Goal: Share content: Share content

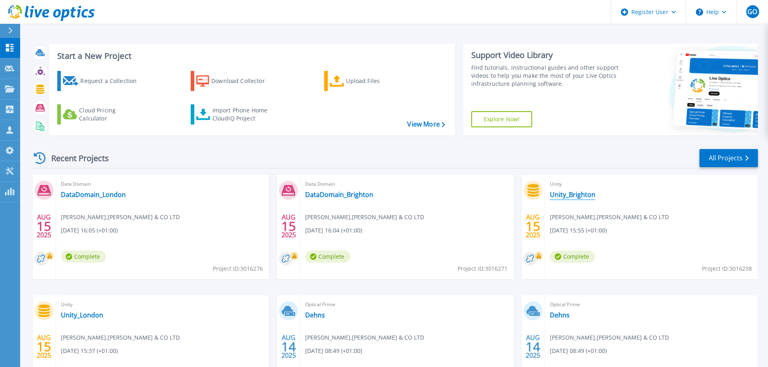
click at [574, 198] on link "Unity_Brighton" at bounding box center [573, 195] width 46 height 8
click at [326, 192] on link "DataDomain_Brighton" at bounding box center [339, 195] width 68 height 8
click at [112, 195] on link "DataDomain_London" at bounding box center [93, 195] width 65 height 8
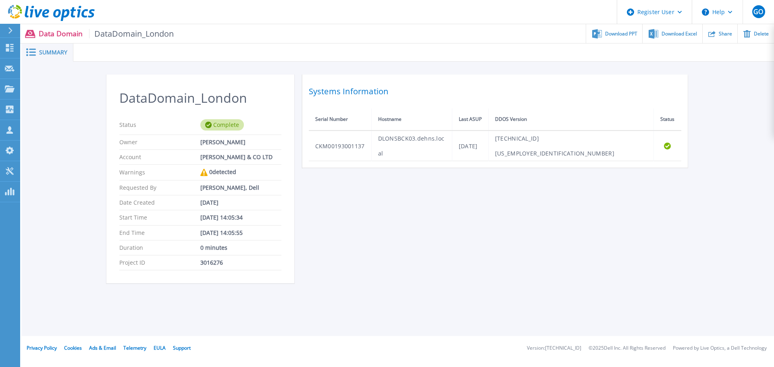
click at [488, 139] on td "Fri Aug 15 06:43:17 BST 2025" at bounding box center [470, 146] width 36 height 31
click at [383, 139] on td "DLONSBCK03.dehns.local" at bounding box center [411, 146] width 81 height 31
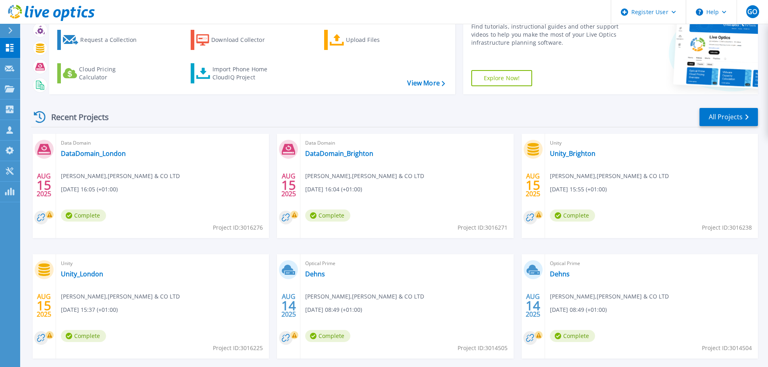
scroll to position [79, 0]
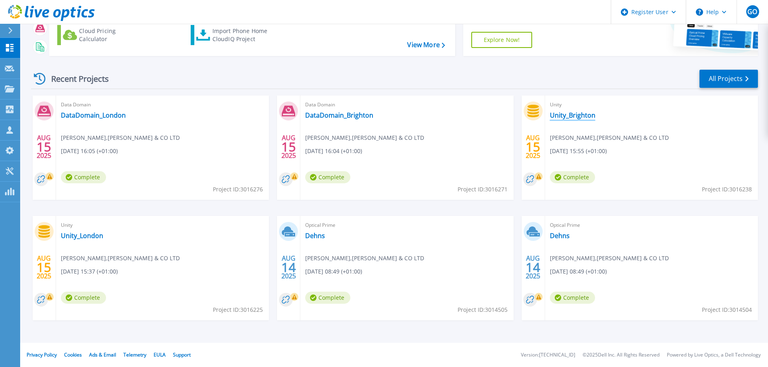
click at [575, 118] on link "Unity_Brighton" at bounding box center [573, 115] width 46 height 8
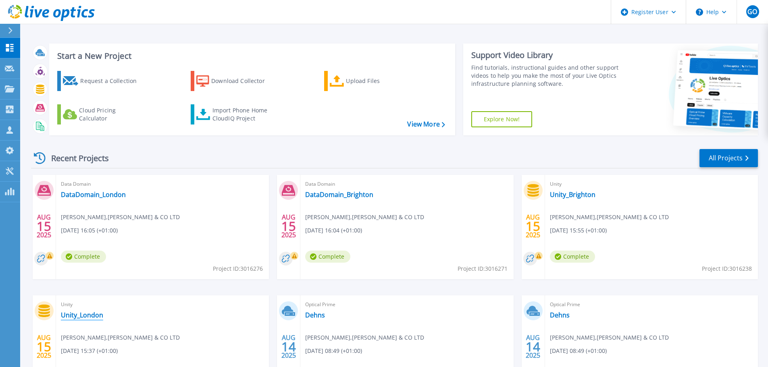
click at [96, 316] on link "Unity_London" at bounding box center [82, 315] width 42 height 8
click at [343, 195] on link "DataDomain_Brighton" at bounding box center [339, 195] width 68 height 8
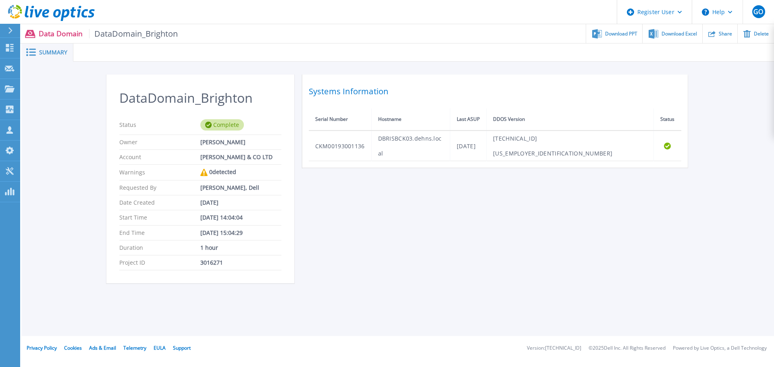
click at [715, 40] on div "Share" at bounding box center [720, 33] width 35 height 19
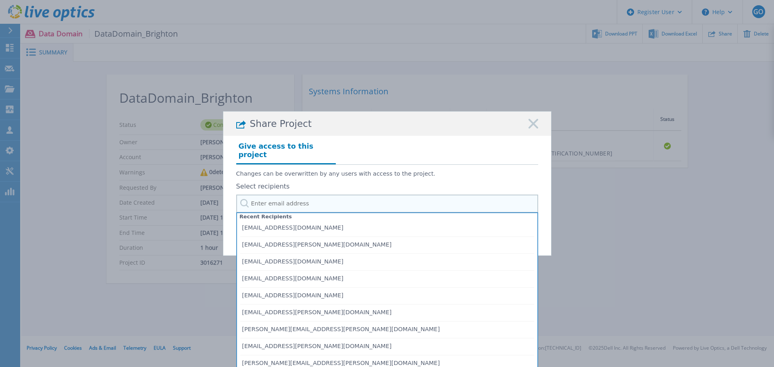
click at [373, 199] on input "text" at bounding box center [387, 204] width 302 height 18
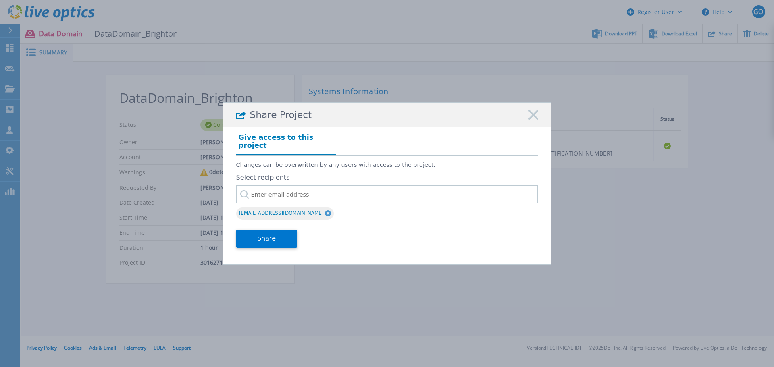
click at [294, 230] on button "Share" at bounding box center [266, 239] width 61 height 18
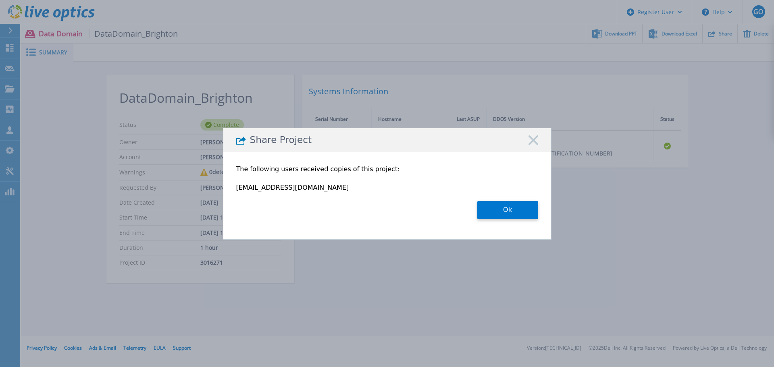
click at [497, 205] on button "Ok" at bounding box center [507, 210] width 61 height 18
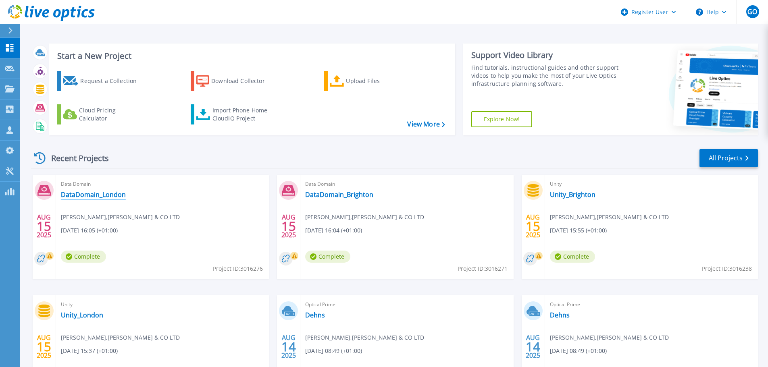
click at [97, 197] on link "DataDomain_London" at bounding box center [93, 195] width 65 height 8
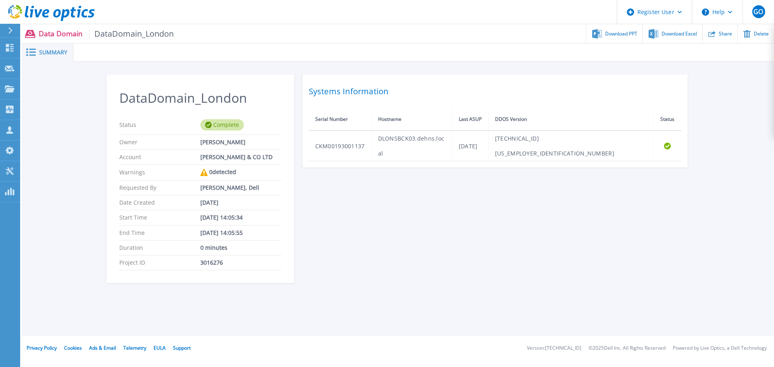
click at [709, 33] on icon at bounding box center [711, 34] width 7 height 6
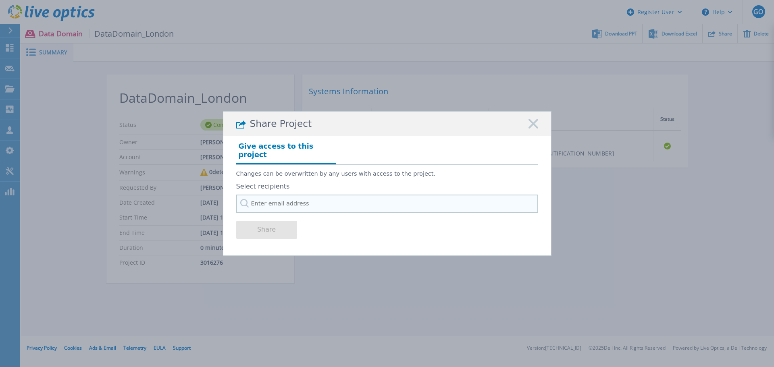
click at [309, 198] on input "text" at bounding box center [387, 204] width 302 height 18
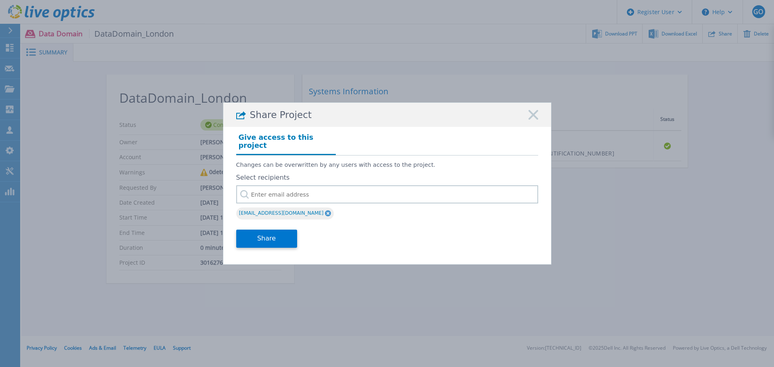
click at [283, 231] on button "Share" at bounding box center [266, 239] width 61 height 18
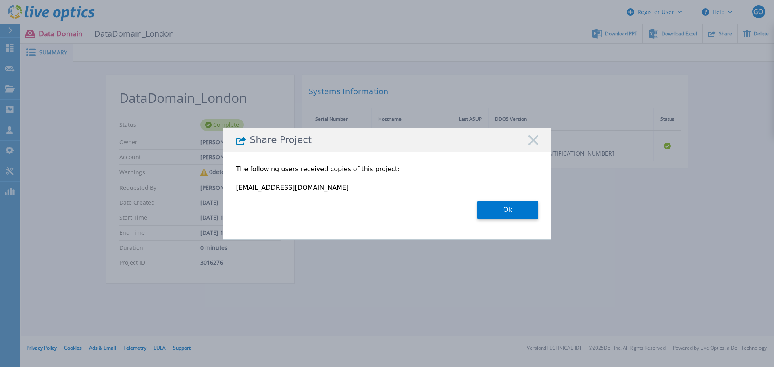
click at [517, 212] on button "Ok" at bounding box center [507, 210] width 61 height 18
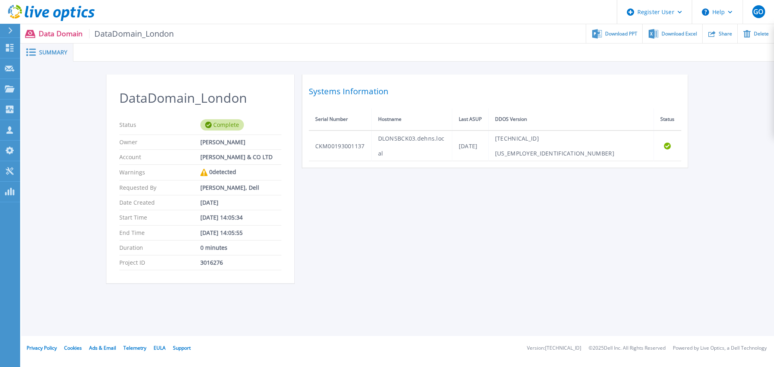
click at [618, 40] on div "Download PPT" at bounding box center [614, 33] width 56 height 19
drag, startPoint x: 454, startPoint y: 222, endPoint x: 449, endPoint y: 226, distance: 6.0
click at [454, 222] on div "DataDomain_London Status Complete Owner Sean Osguthorpe Account FRANK B DEHN & …" at bounding box center [397, 184] width 583 height 218
